Goal: Task Accomplishment & Management: Use online tool/utility

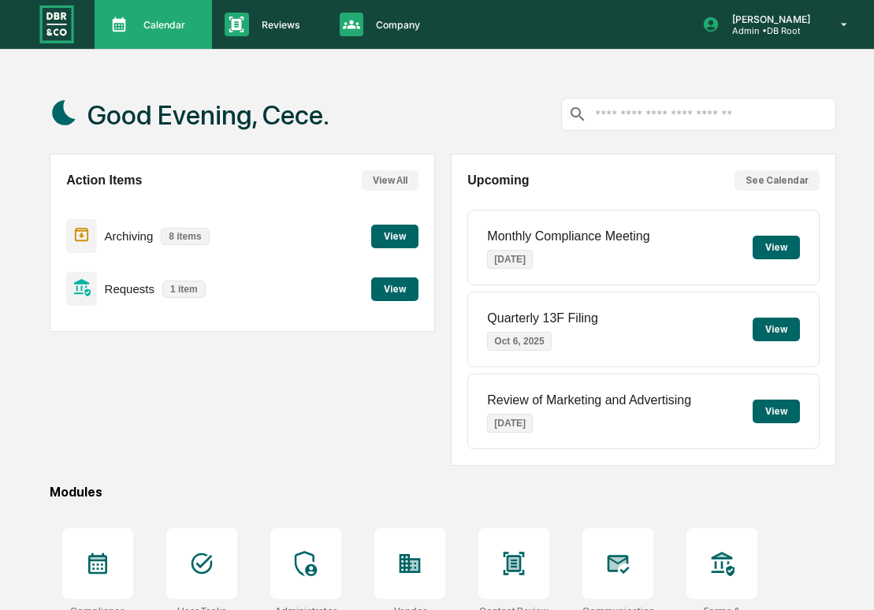
click at [176, 26] on p "Calendar" at bounding box center [162, 25] width 62 height 12
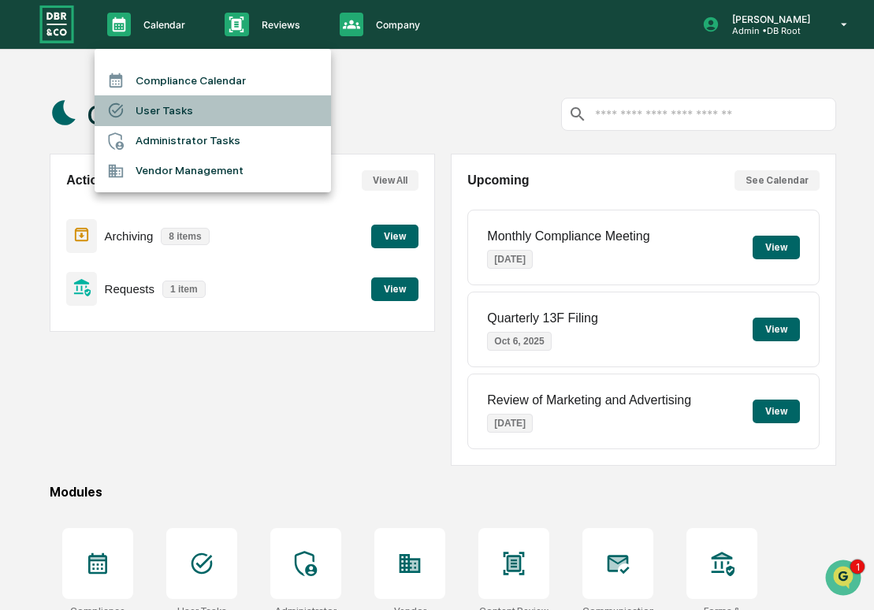
click at [199, 111] on li "User Tasks" at bounding box center [213, 110] width 236 height 30
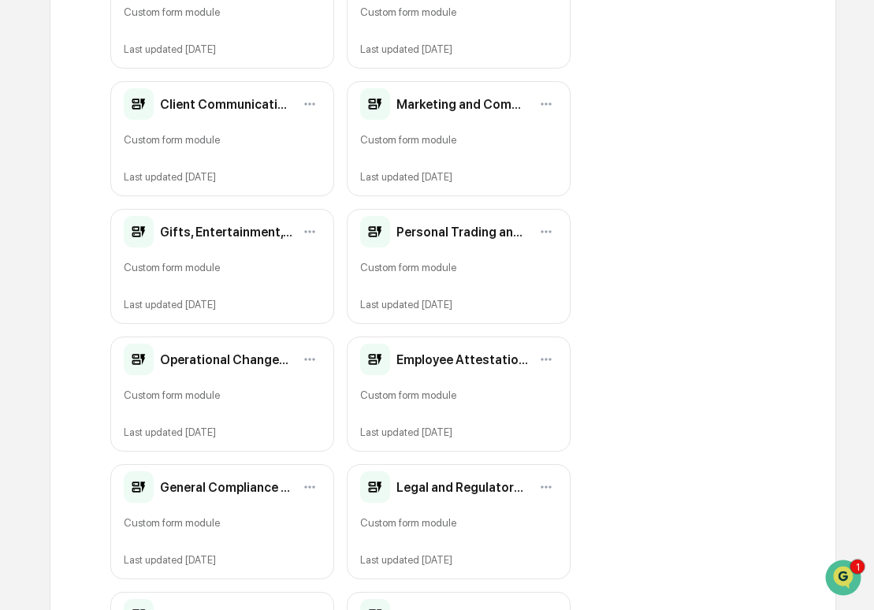
scroll to position [604, 0]
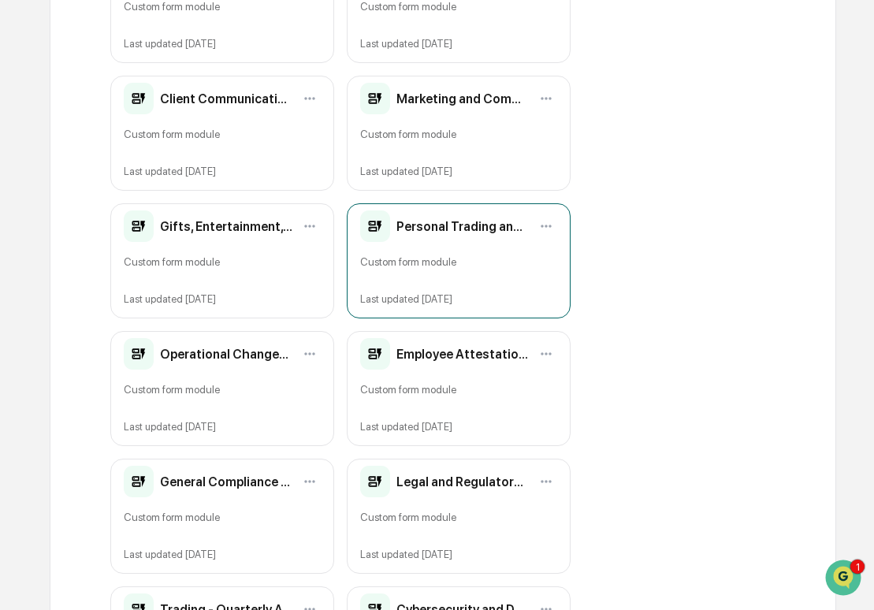
click at [422, 278] on div "Personal Trading and Conflicts of Interest - Quarterly Attestation (Copy) Custo…" at bounding box center [459, 260] width 224 height 115
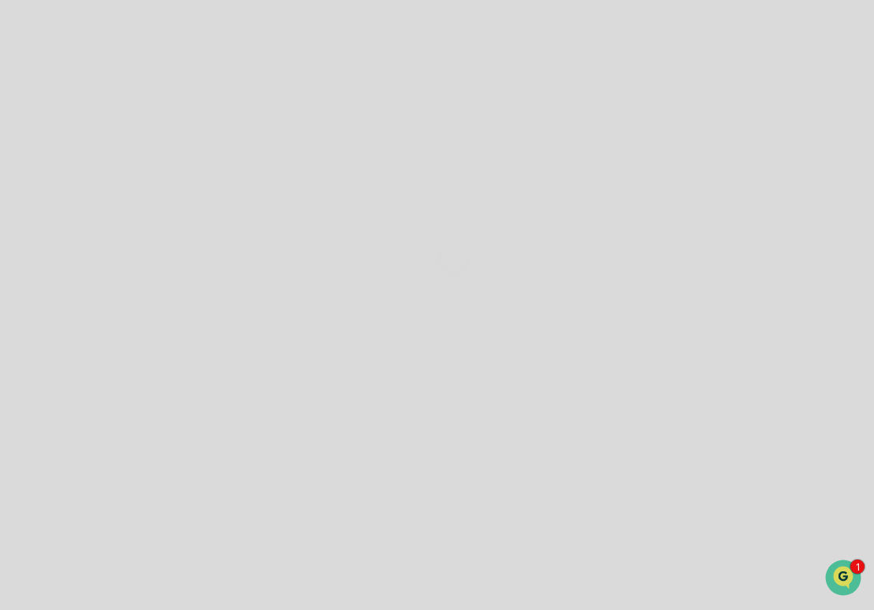
scroll to position [106, 0]
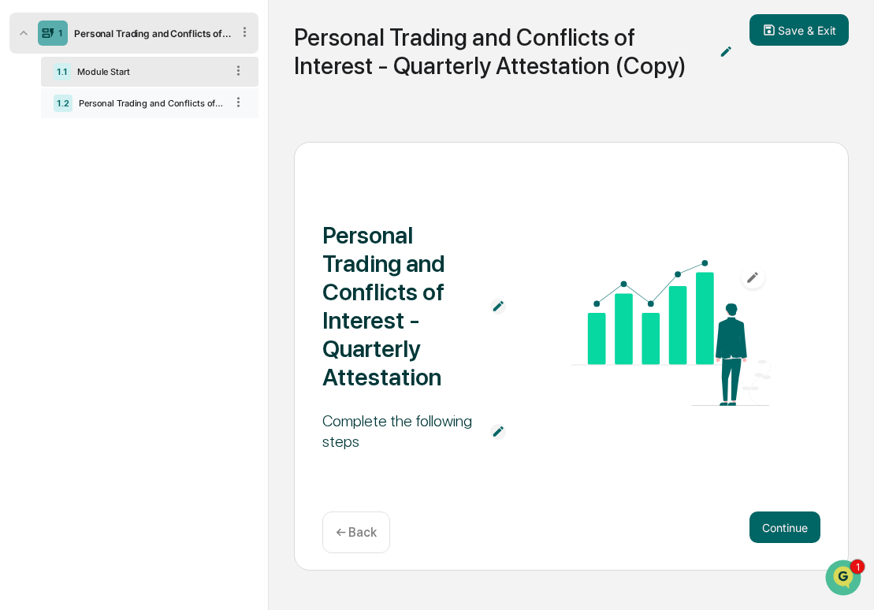
click at [177, 106] on div "Personal Trading and Conflicts of Interest - Quarterly Attestation" at bounding box center [149, 103] width 152 height 11
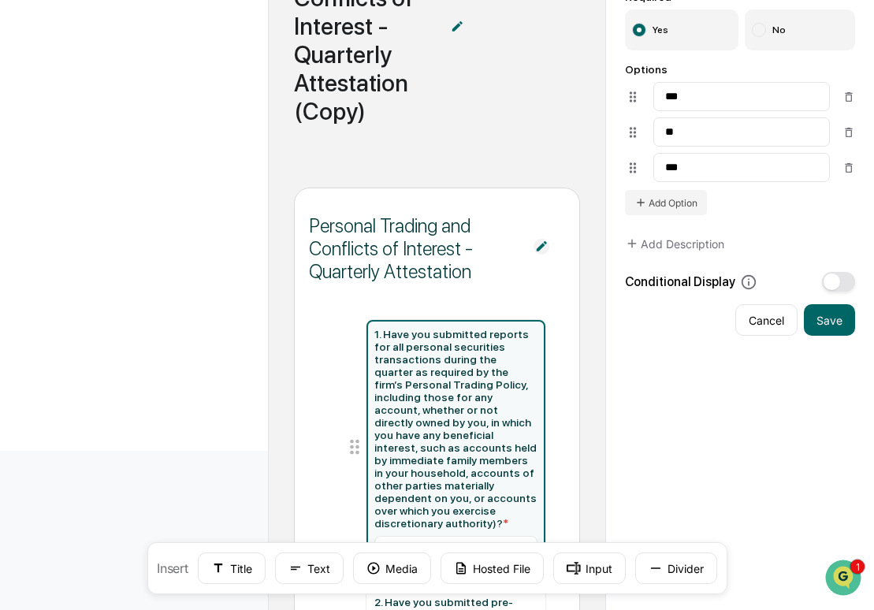
scroll to position [0, 0]
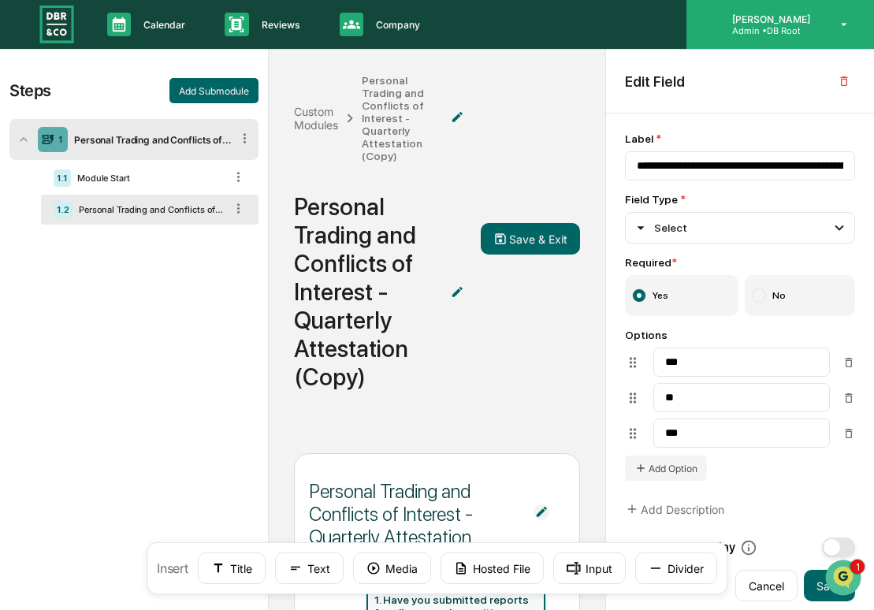
click at [742, 40] on div "[PERSON_NAME] Admin • DB Root" at bounding box center [780, 24] width 188 height 49
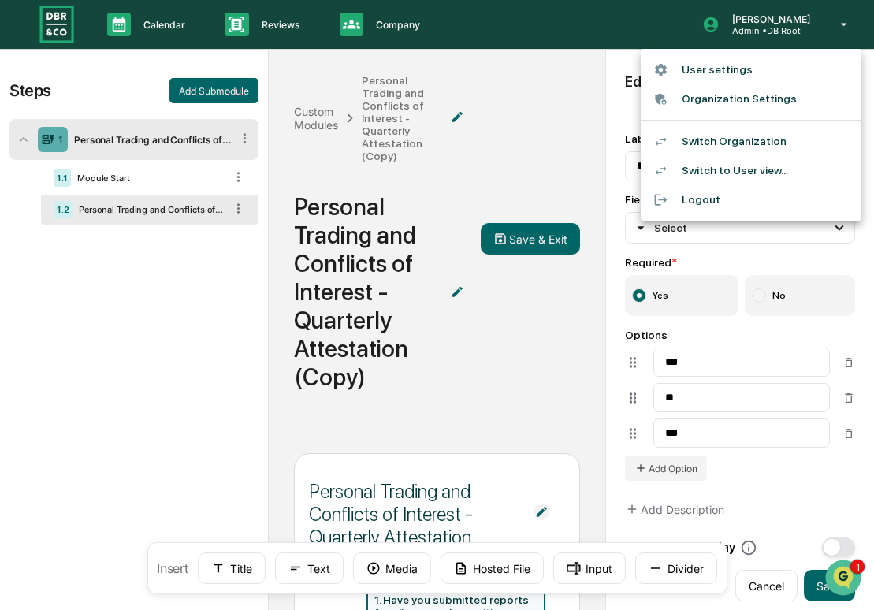
click at [723, 143] on li "Switch Organization" at bounding box center [751, 141] width 221 height 29
